Goal: Task Accomplishment & Management: Complete application form

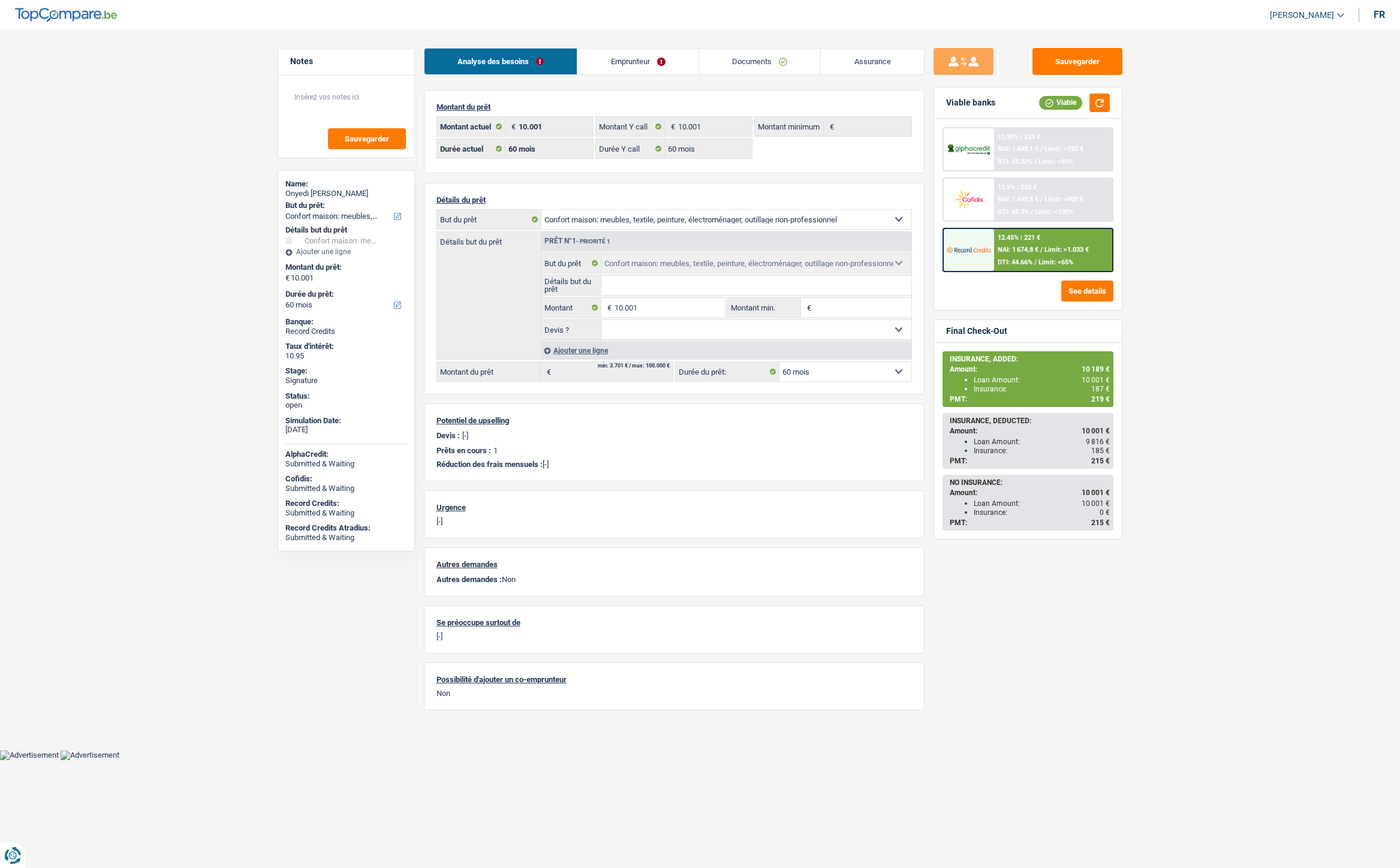
select select "household"
select select "60"
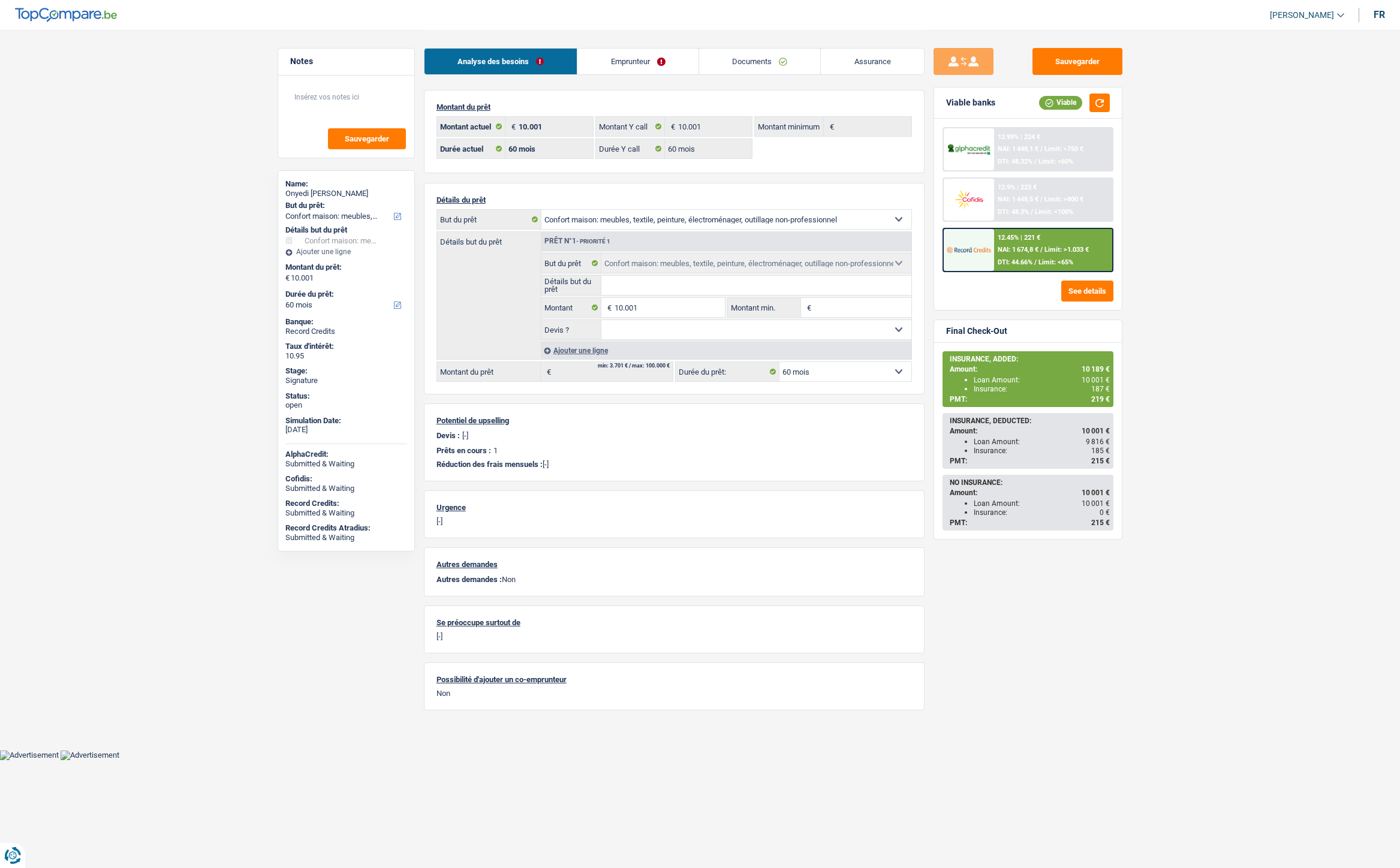
select select "household"
select select "60"
click at [739, 59] on link "Documents" at bounding box center [760, 61] width 122 height 26
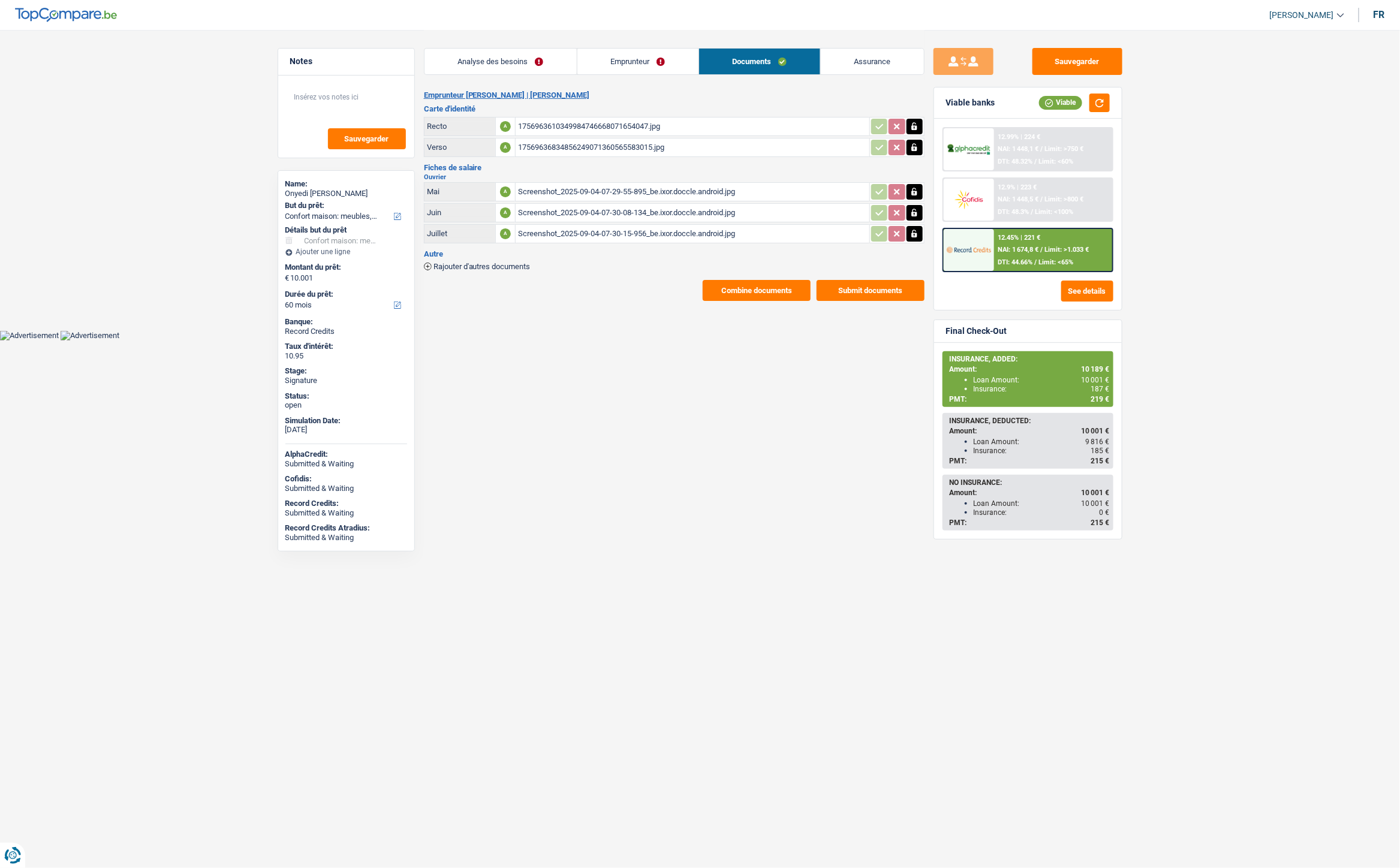
click at [570, 126] on div "1756963610349984746668071654047.jpg" at bounding box center [692, 127] width 349 height 18
click at [615, 63] on link "Emprunteur" at bounding box center [638, 61] width 121 height 26
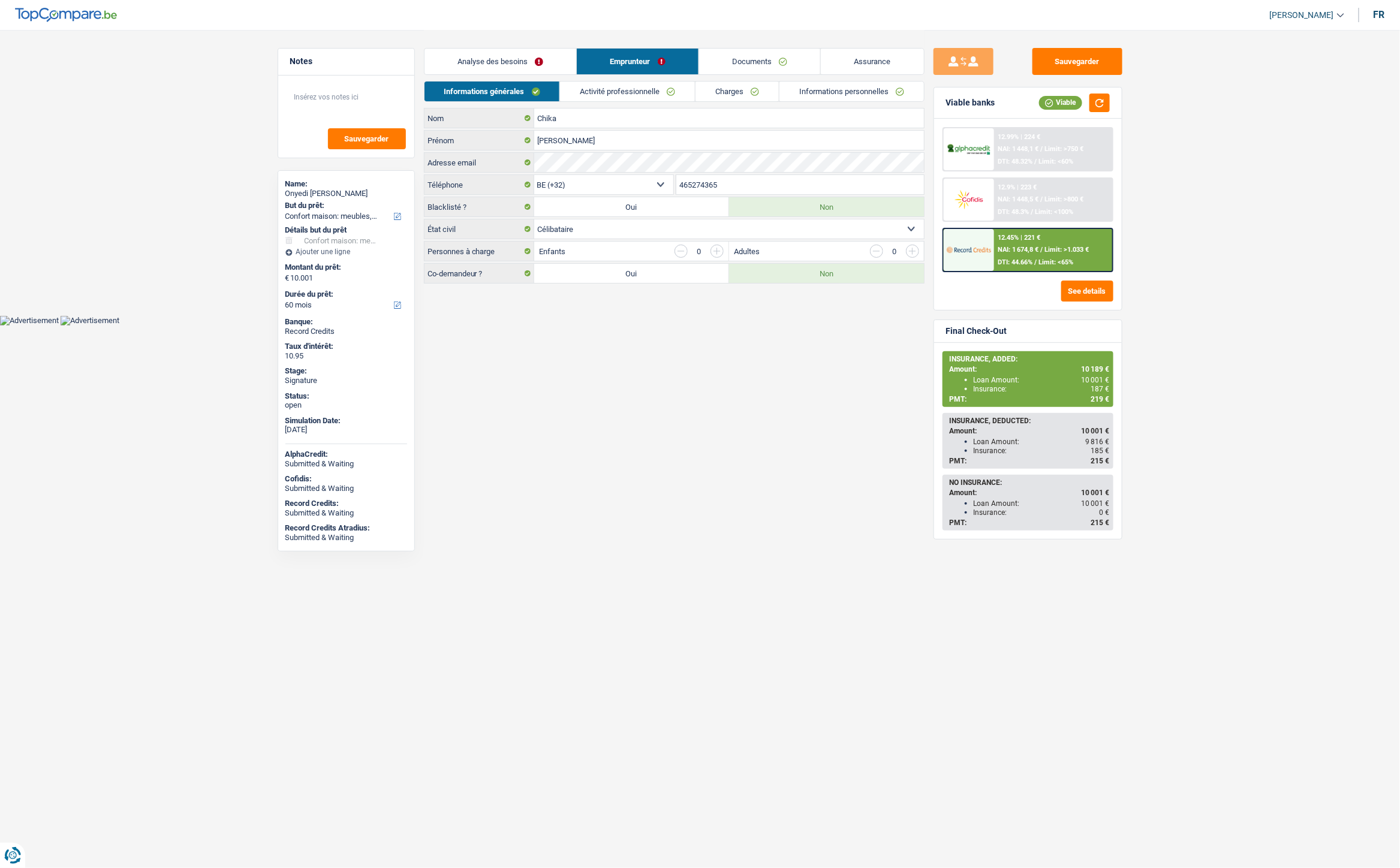
click at [579, 94] on link "Activité professionnelle" at bounding box center [627, 91] width 135 height 20
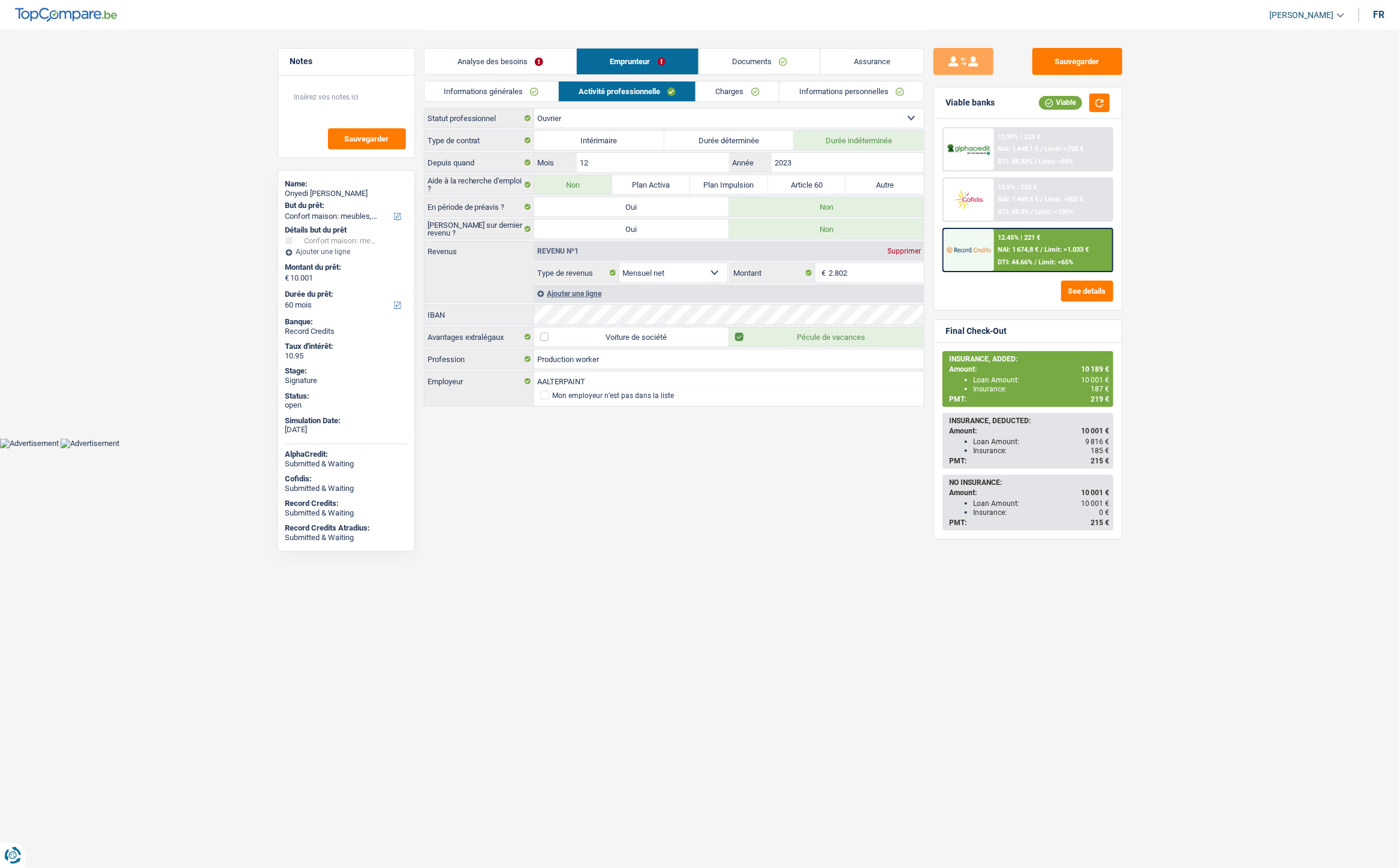
click at [712, 93] on link "Charges" at bounding box center [737, 91] width 83 height 20
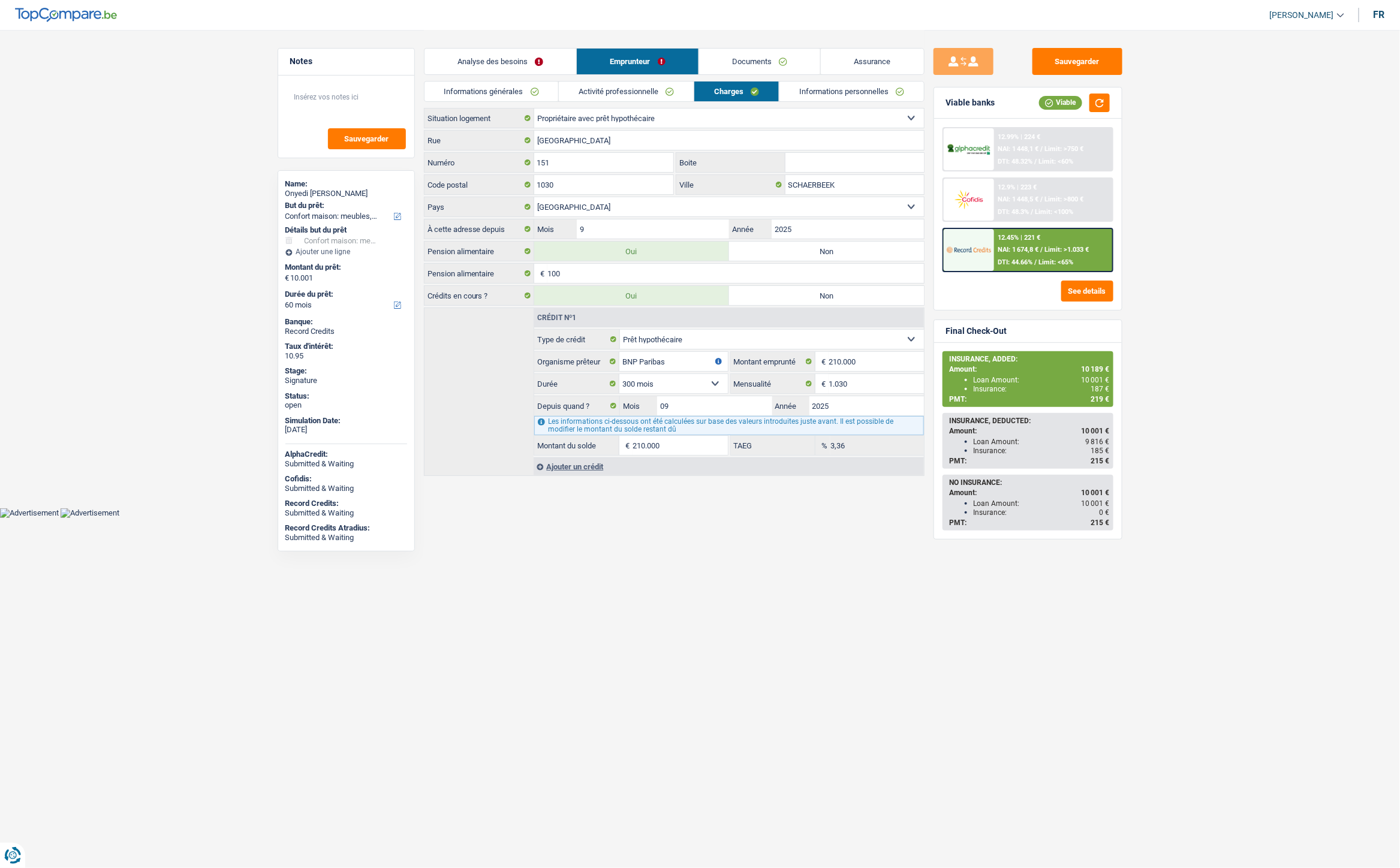
click at [846, 91] on link "Informations personnelles" at bounding box center [851, 91] width 144 height 20
